Goal: Check status: Check status

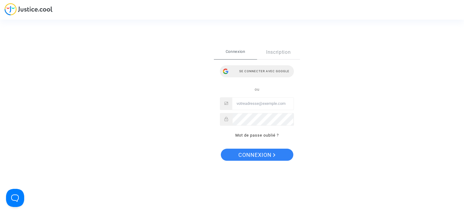
click at [237, 68] on div "Se connecter avec Google" at bounding box center [257, 71] width 74 height 12
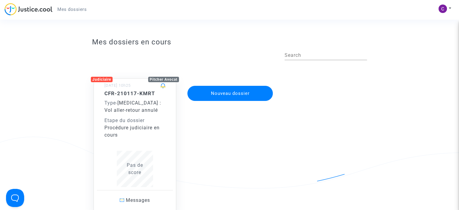
click at [136, 125] on div "Procédure judiciaire en cours" at bounding box center [135, 131] width 61 height 14
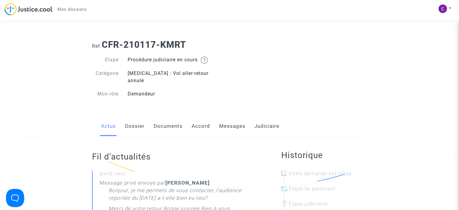
click at [136, 118] on link "Dossier" at bounding box center [135, 126] width 20 height 20
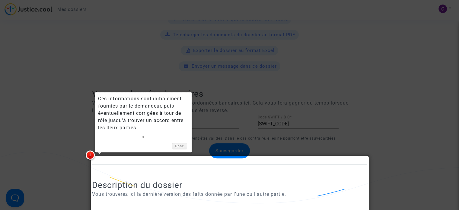
scroll to position [242, 0]
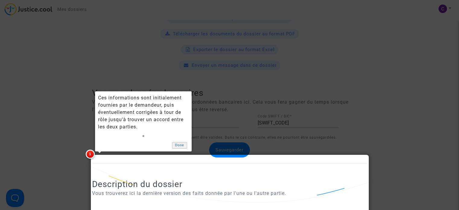
click at [183, 145] on link "Done" at bounding box center [179, 145] width 15 height 6
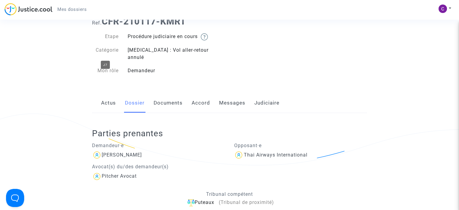
scroll to position [30, 0]
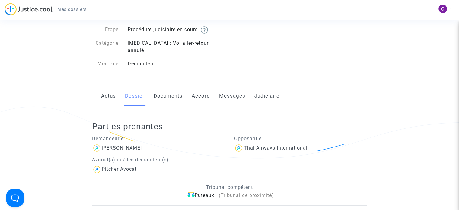
click at [226, 88] on link "Messages" at bounding box center [232, 96] width 26 height 20
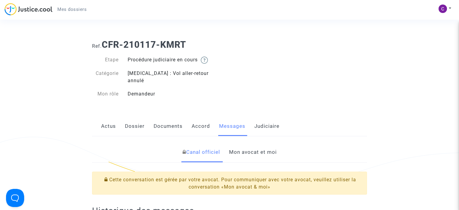
click at [256, 144] on link "Mon avocat et moi" at bounding box center [253, 152] width 48 height 20
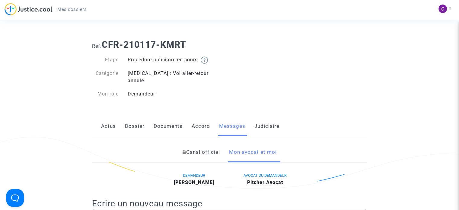
click at [261, 121] on link "Judiciaire" at bounding box center [267, 126] width 25 height 20
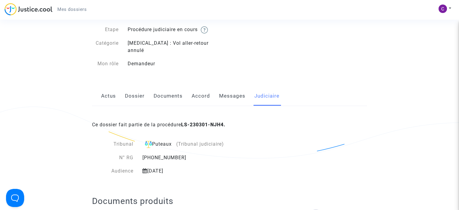
scroll to position [91, 0]
